Goal: Task Accomplishment & Management: Manage account settings

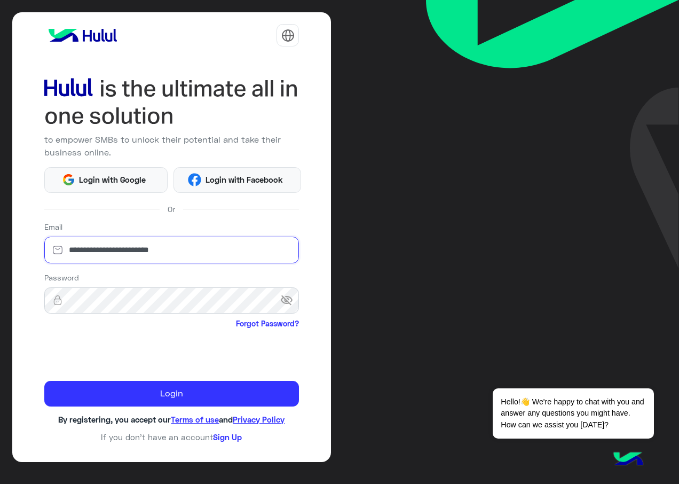
click at [0, 239] on html "**********" at bounding box center [339, 242] width 679 height 484
paste input "***"
type input "**********"
click at [0, 300] on html "**********" at bounding box center [339, 242] width 679 height 484
click at [251, 347] on div at bounding box center [171, 352] width 255 height 42
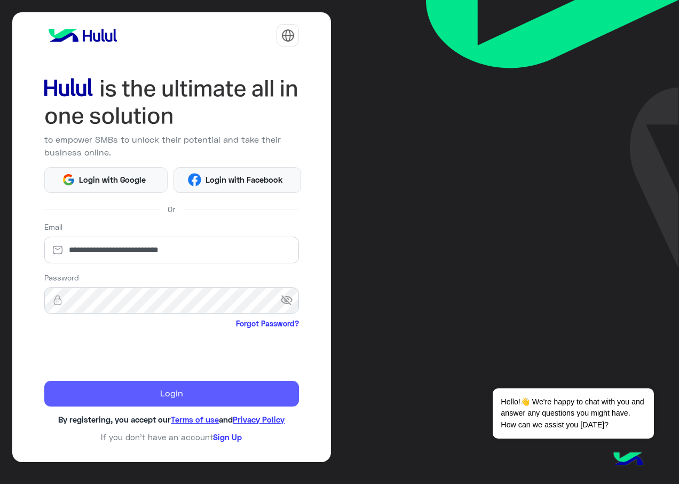
click at [108, 387] on button "Login" at bounding box center [171, 394] width 255 height 26
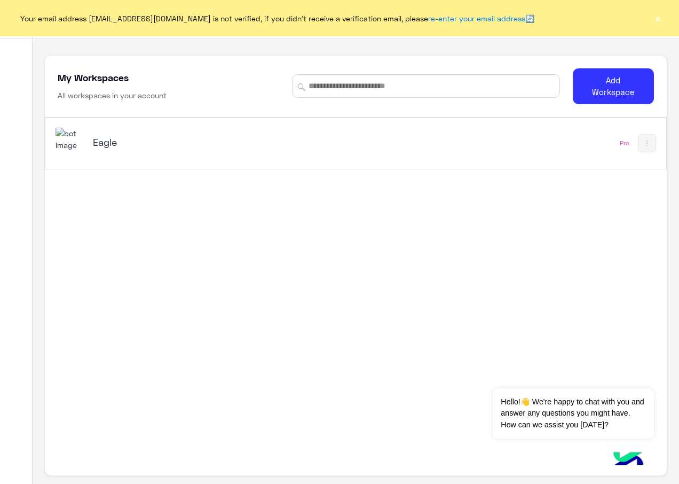
click at [659, 18] on button "×" at bounding box center [657, 18] width 11 height 11
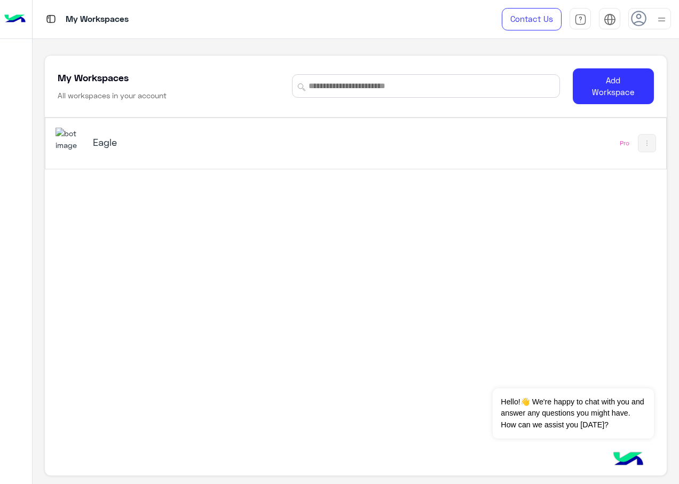
click at [121, 141] on h5 "Eagle" at bounding box center [201, 142] width 216 height 13
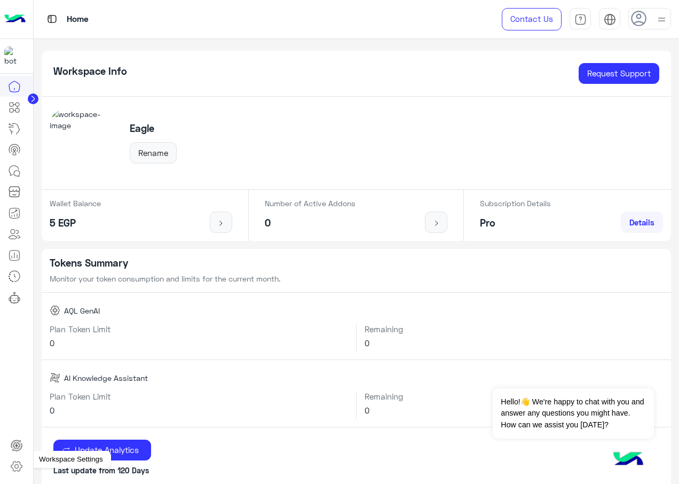
click at [18, 464] on icon at bounding box center [16, 466] width 13 height 13
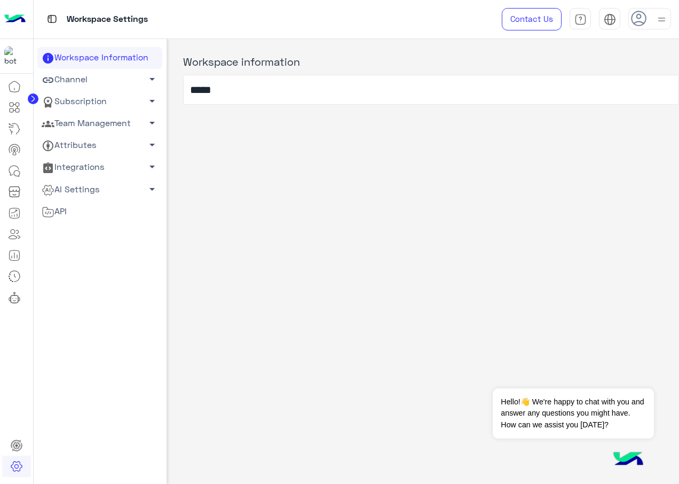
click at [96, 127] on link "Team Management arrow_drop_down" at bounding box center [99, 124] width 125 height 22
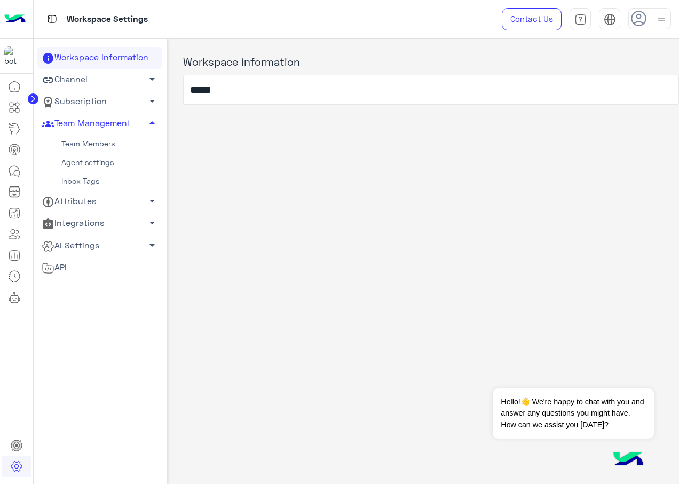
click at [97, 147] on link "Team Members" at bounding box center [99, 144] width 125 height 19
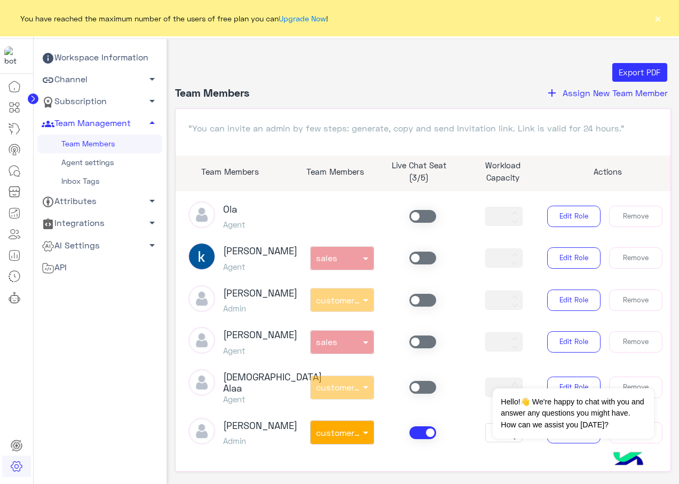
scroll to position [214, 0]
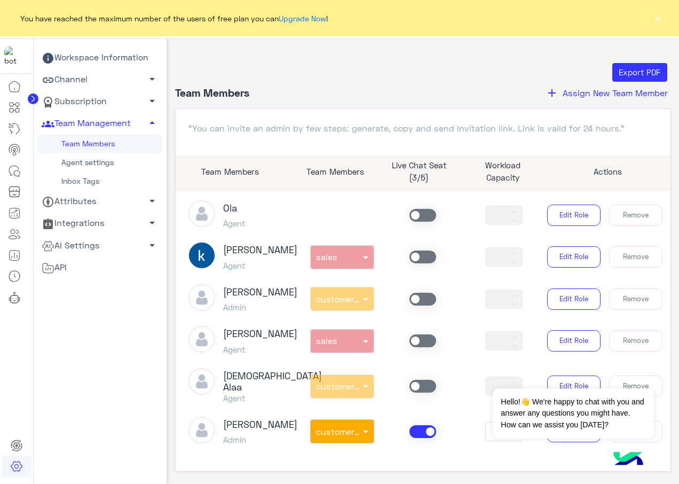
click at [413, 263] on span at bounding box center [423, 256] width 27 height 13
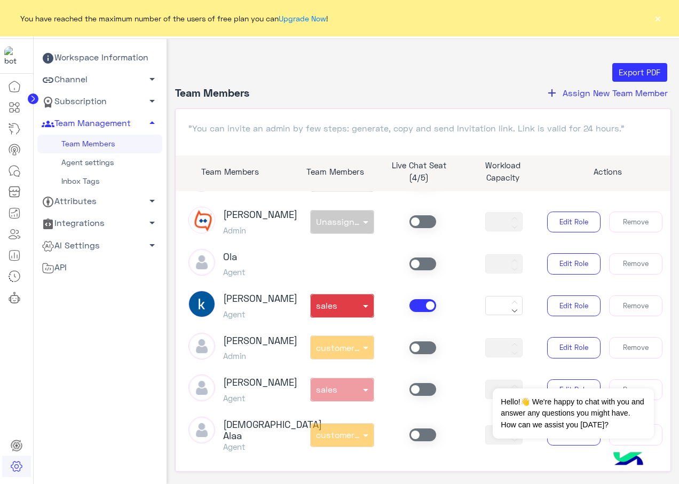
click at [413, 354] on span at bounding box center [423, 347] width 27 height 13
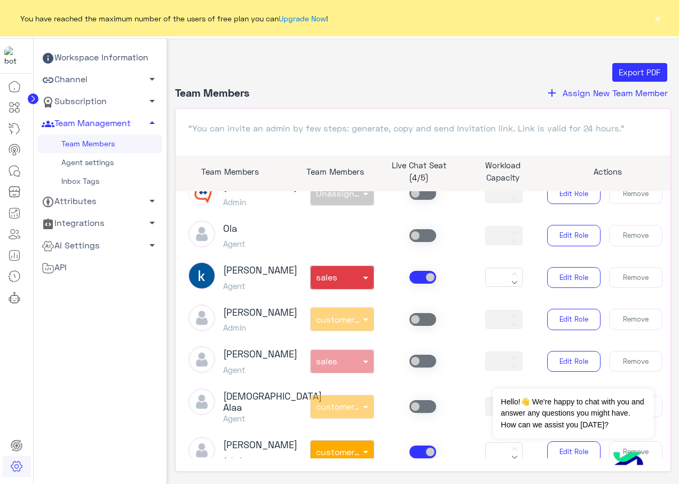
scroll to position [267, 0]
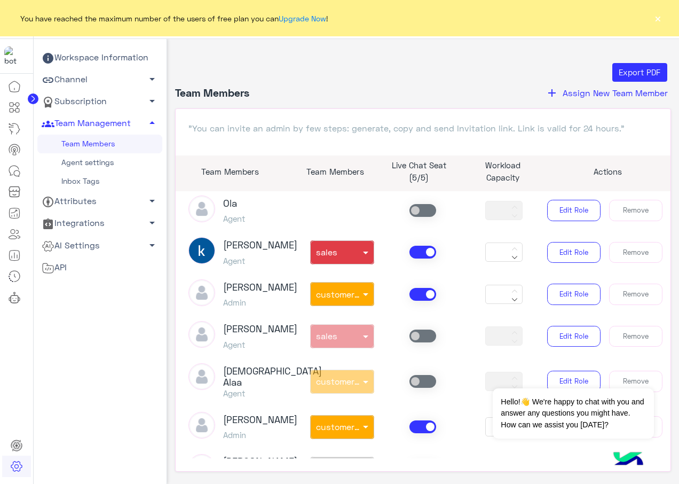
click at [410, 342] on span at bounding box center [423, 335] width 27 height 13
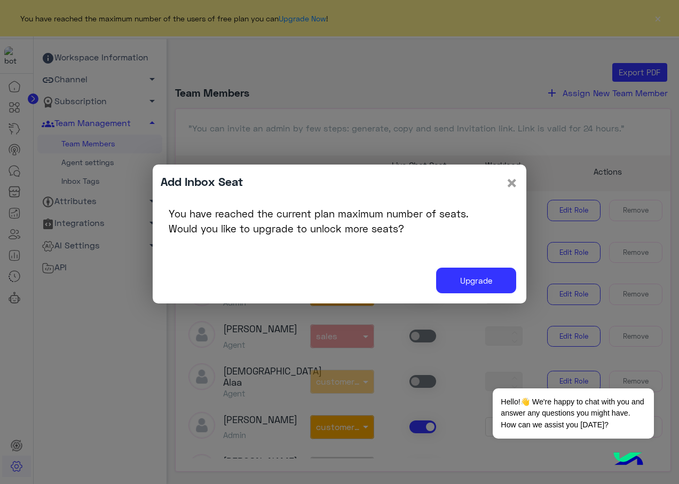
drag, startPoint x: 508, startPoint y: 183, endPoint x: 468, endPoint y: 224, distance: 57.8
click at [508, 183] on span "×" at bounding box center [512, 182] width 13 height 24
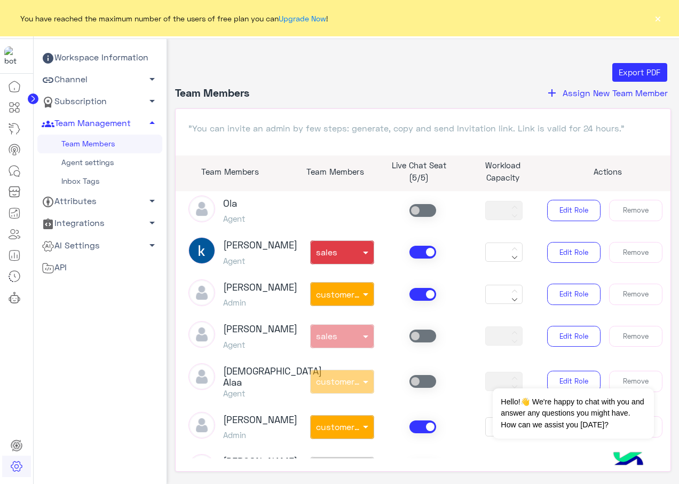
click at [415, 342] on span at bounding box center [423, 335] width 27 height 13
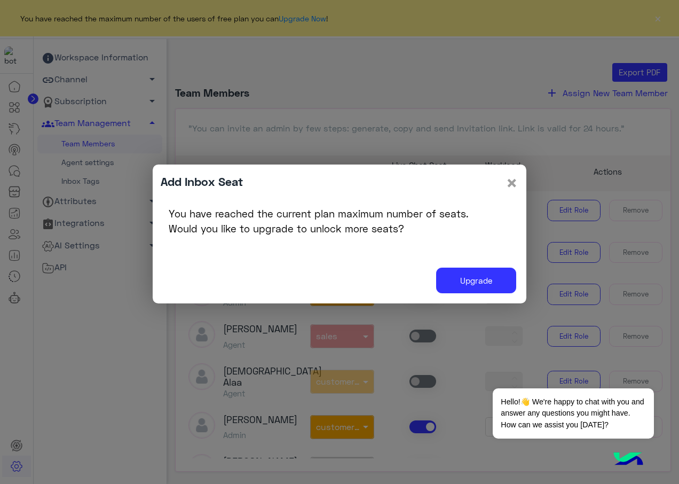
click at [513, 183] on span "×" at bounding box center [512, 182] width 13 height 24
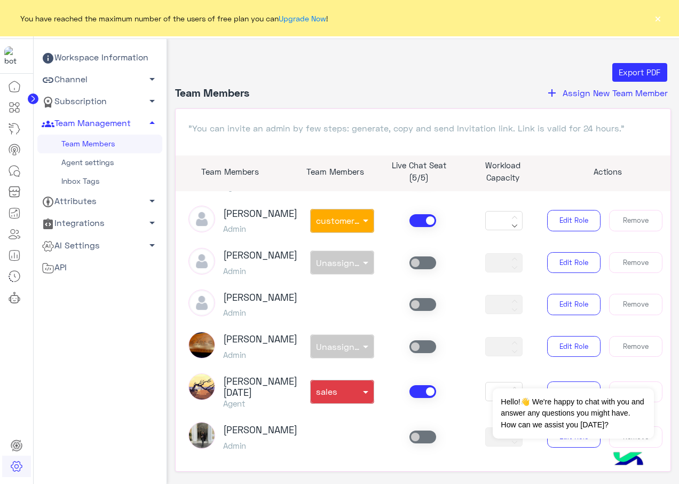
scroll to position [481, 0]
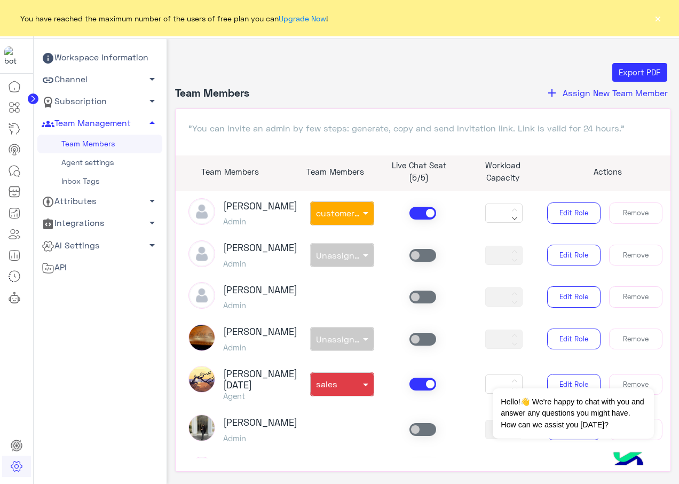
click at [425, 219] on span at bounding box center [423, 213] width 27 height 13
click at [419, 390] on span at bounding box center [423, 383] width 27 height 13
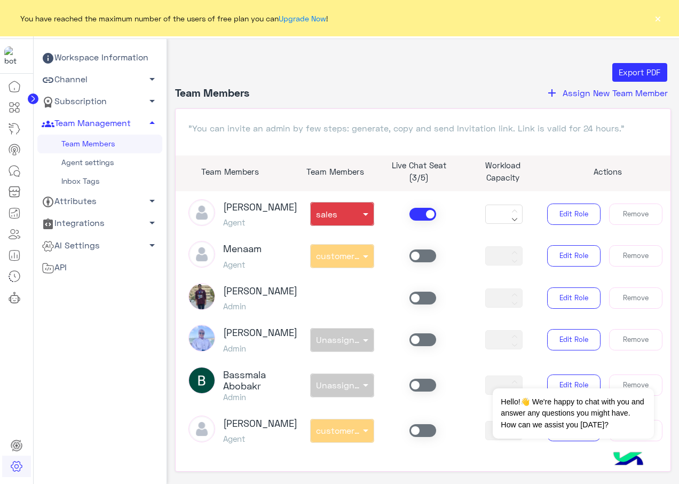
scroll to position [41, 0]
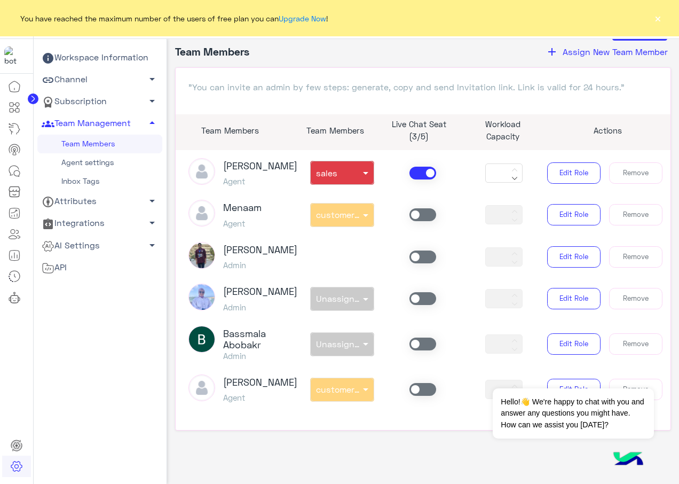
click at [413, 383] on span at bounding box center [423, 389] width 27 height 13
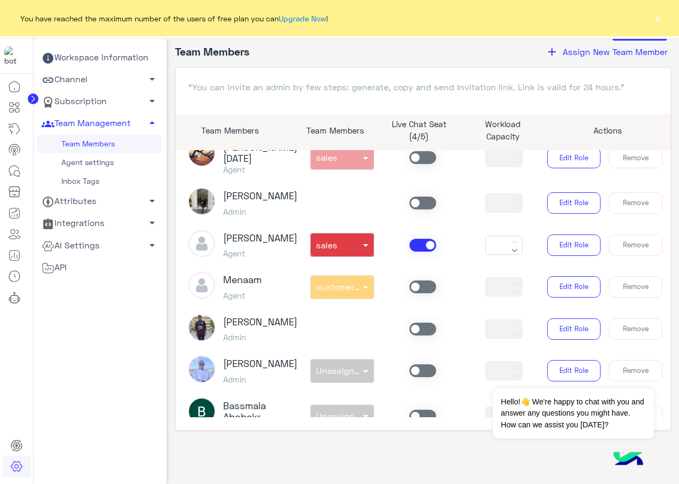
scroll to position [685, 0]
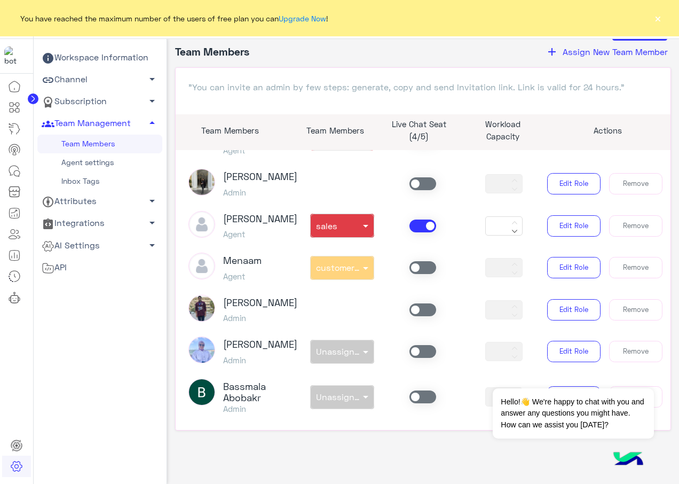
click at [423, 232] on span at bounding box center [423, 225] width 27 height 13
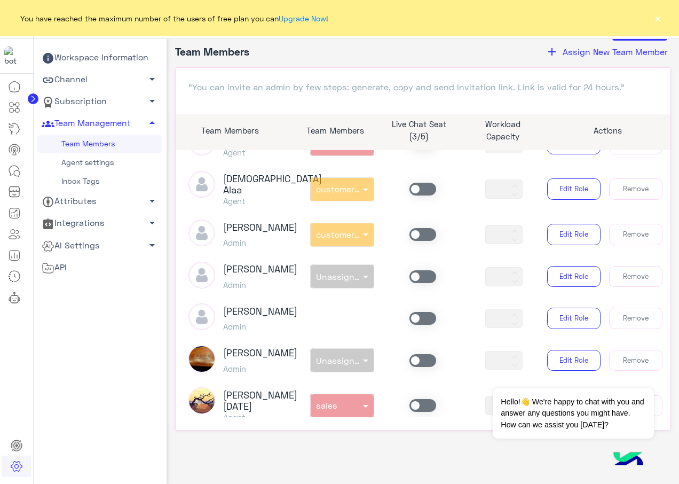
scroll to position [365, 0]
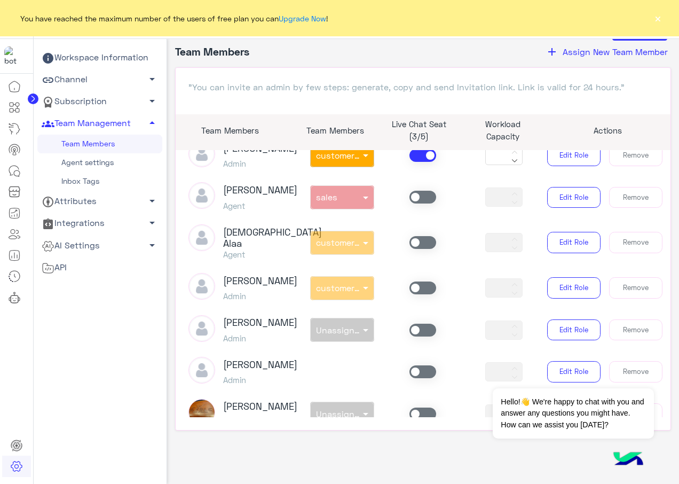
click at [410, 203] on span at bounding box center [423, 197] width 27 height 13
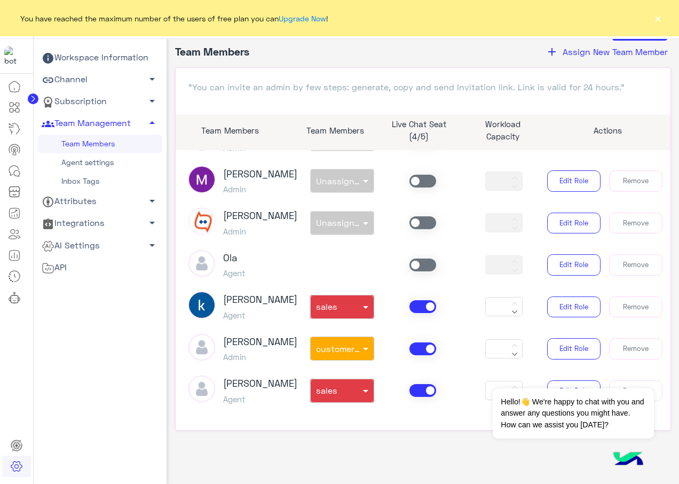
scroll to position [98, 0]
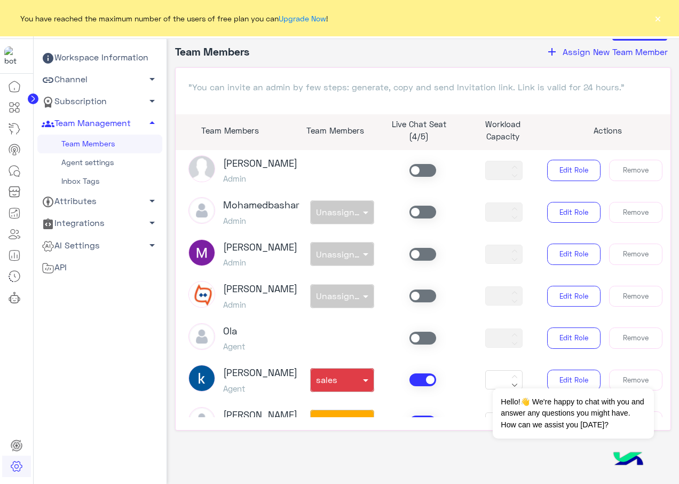
click at [657, 20] on button "×" at bounding box center [657, 18] width 11 height 11
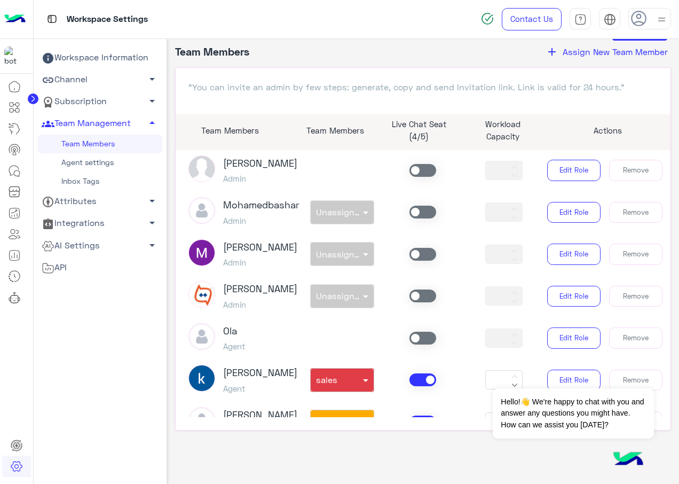
click at [659, 19] on img at bounding box center [661, 19] width 13 height 13
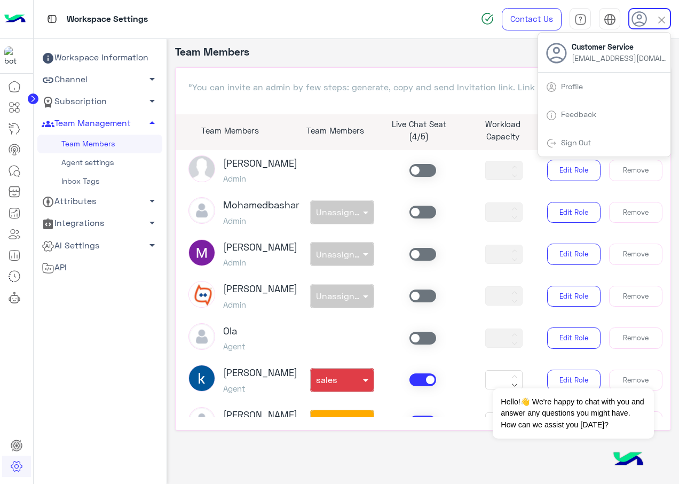
click at [583, 140] on link "Sign Out" at bounding box center [576, 142] width 30 height 9
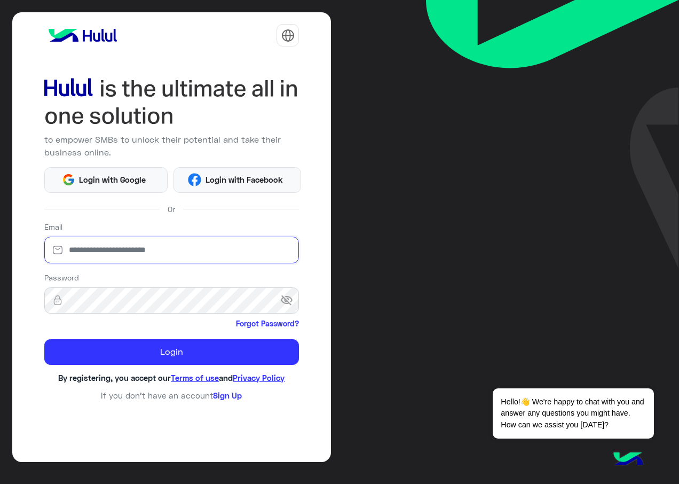
type input "**********"
